Goal: Find contact information: Find contact information

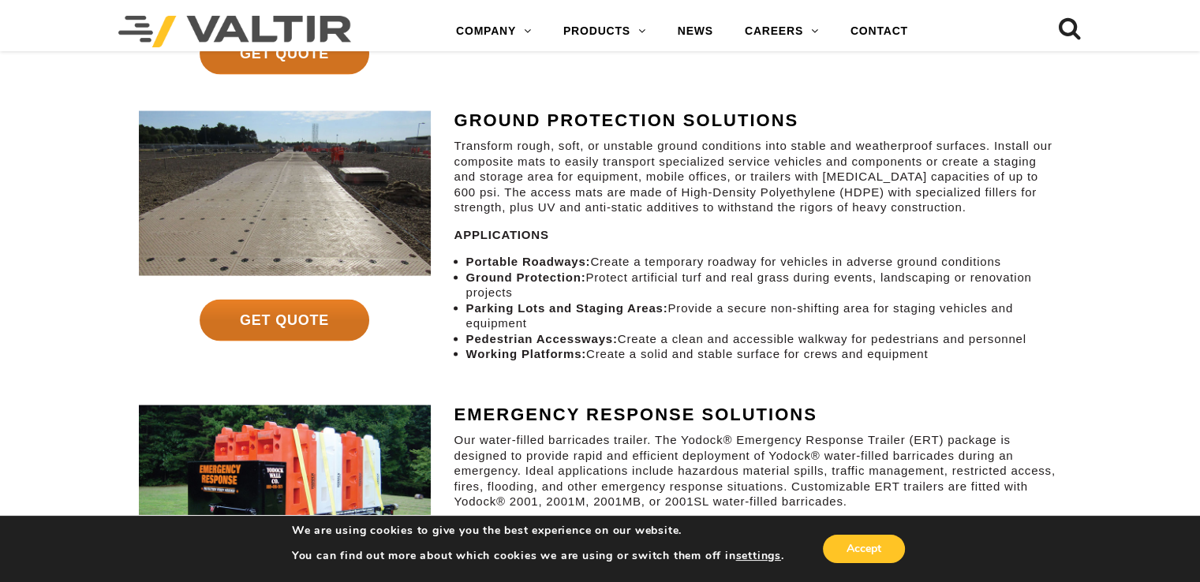
scroll to position [4914, 0]
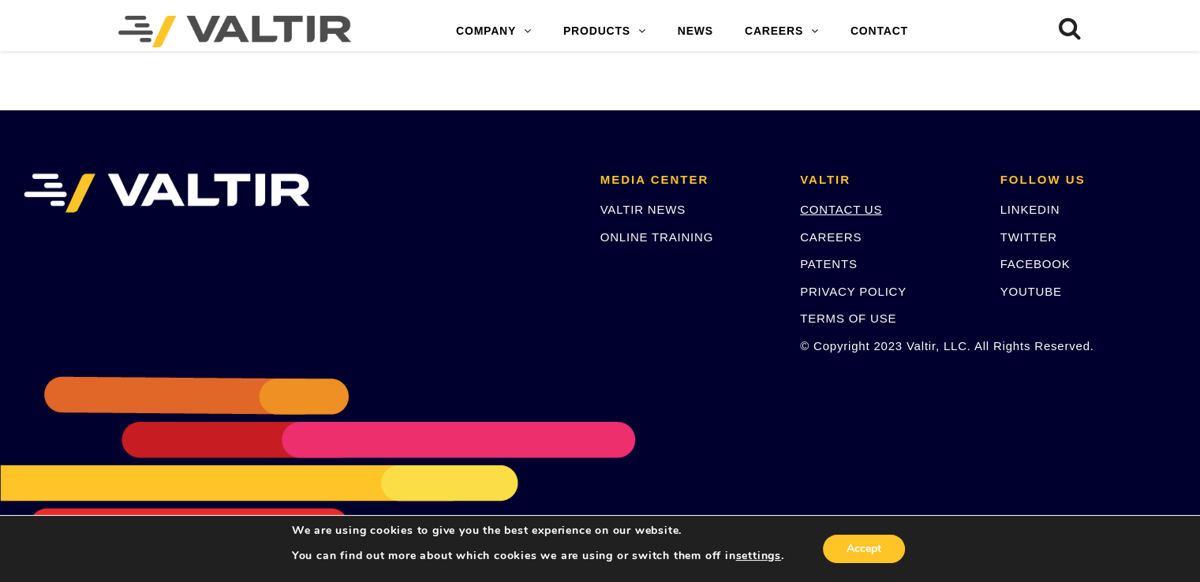
click at [827, 213] on link "CONTACT US" at bounding box center [841, 209] width 82 height 13
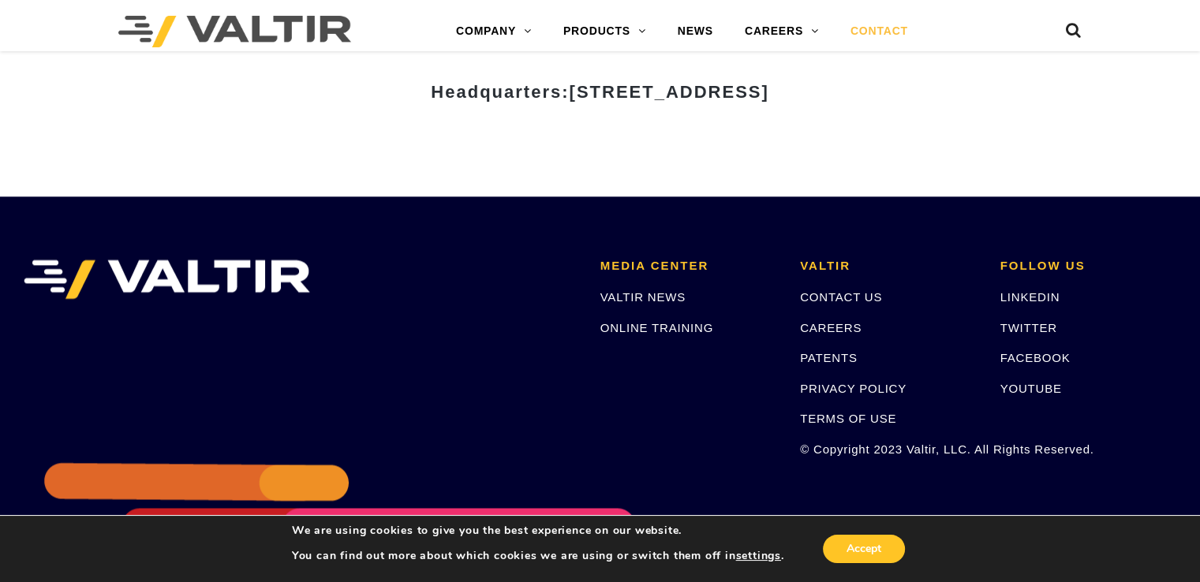
drag, startPoint x: 1211, startPoint y: 64, endPoint x: 1178, endPoint y: 490, distance: 427.1
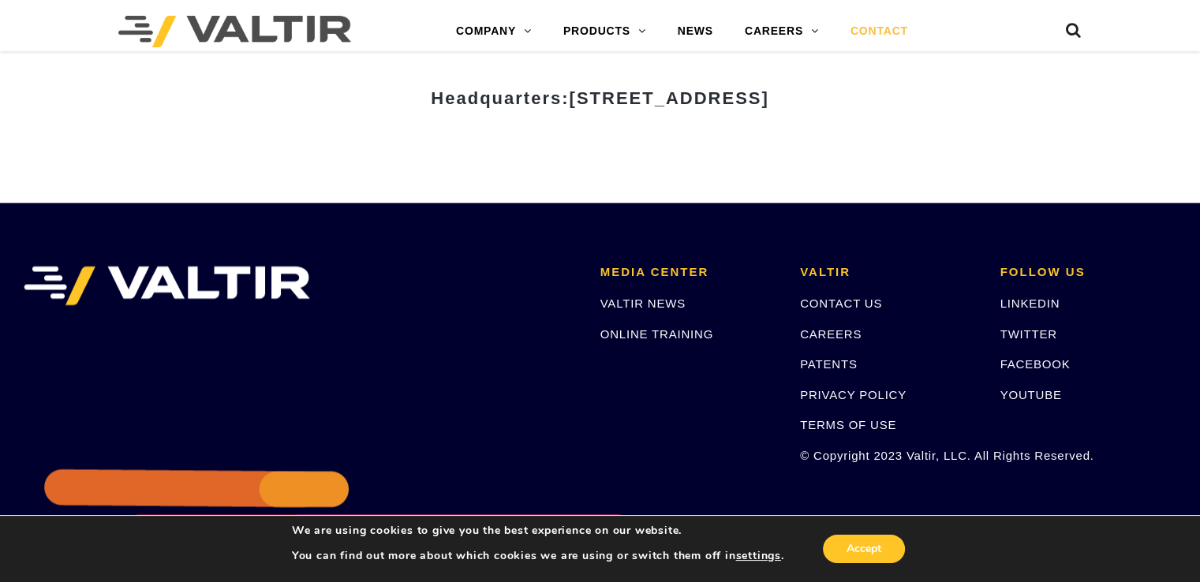
click at [834, 562] on div "Accept" at bounding box center [846, 548] width 125 height 33
click at [857, 552] on button "Accept" at bounding box center [864, 549] width 82 height 28
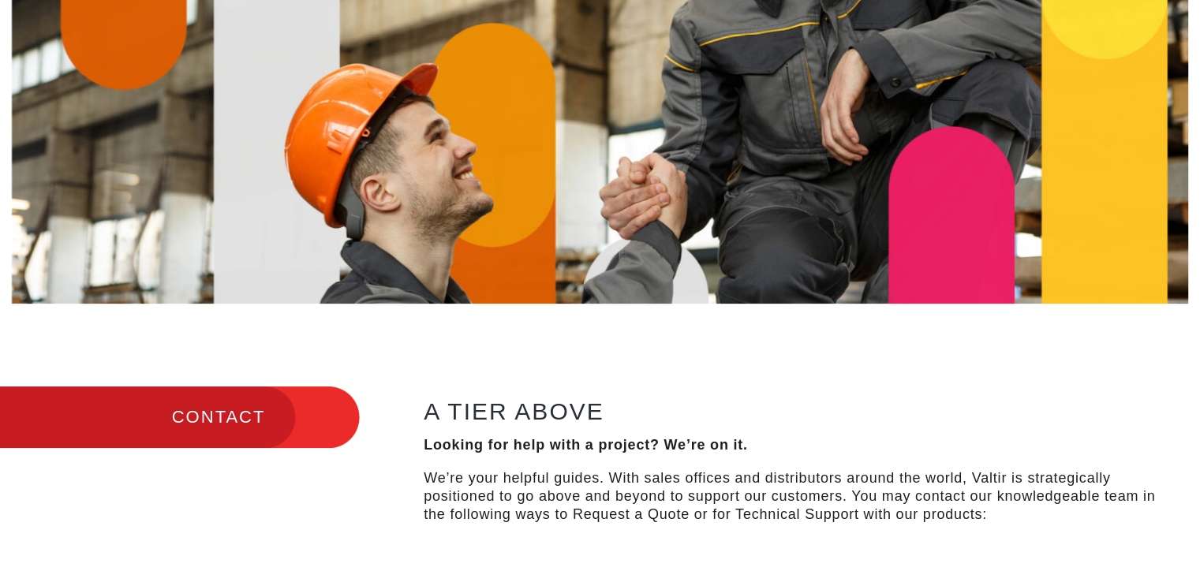
scroll to position [0, 0]
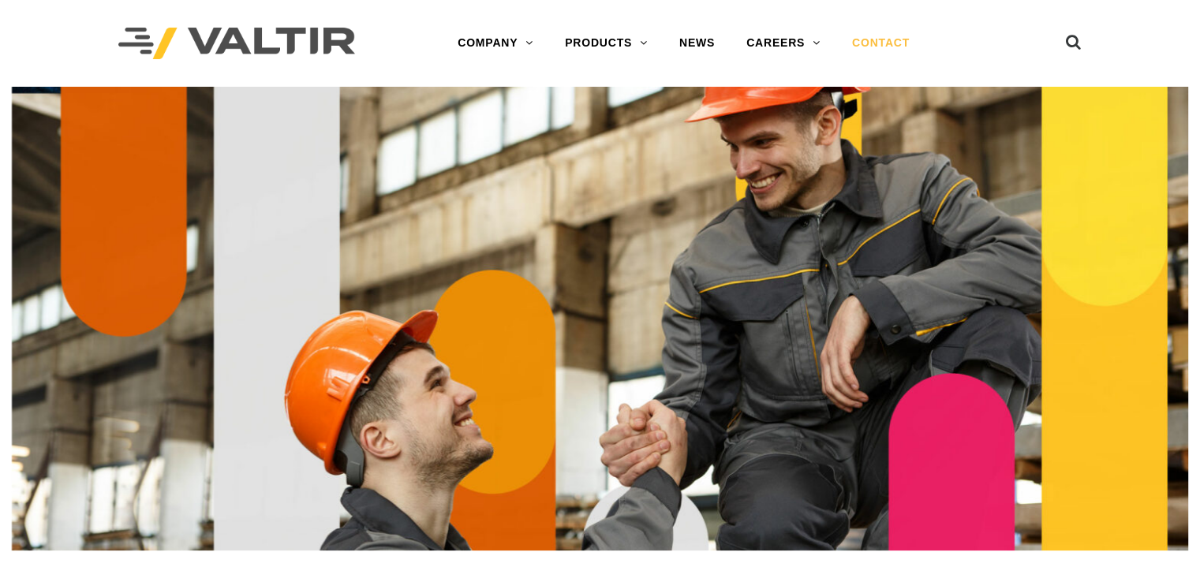
click at [886, 54] on link "CONTACT" at bounding box center [880, 44] width 89 height 32
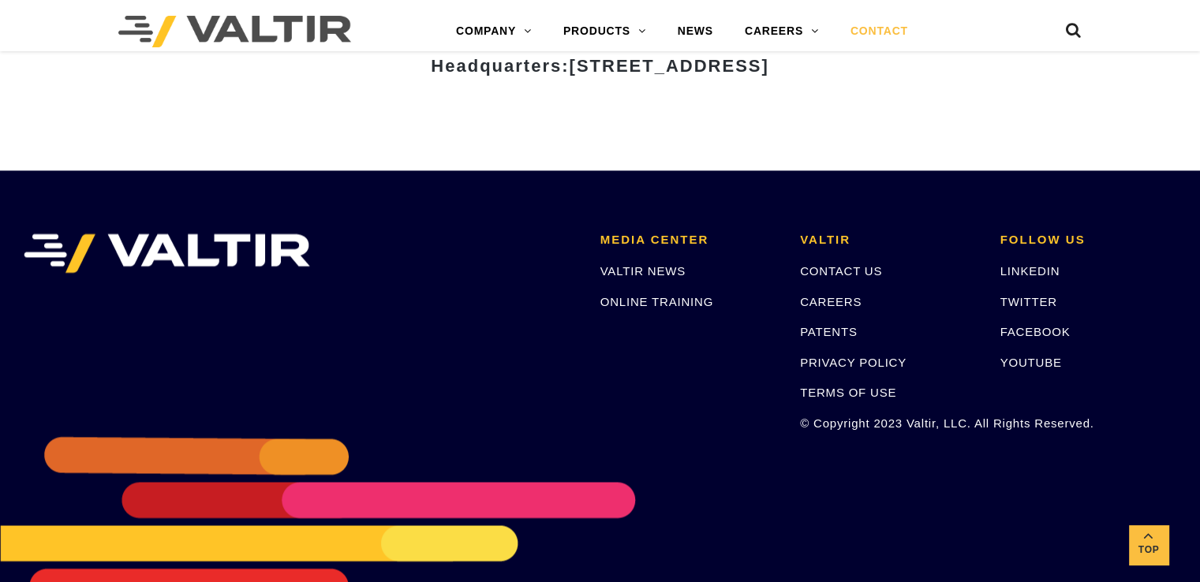
scroll to position [2217, 0]
